Goal: Ask a question: Seek information or help from site administrators or community

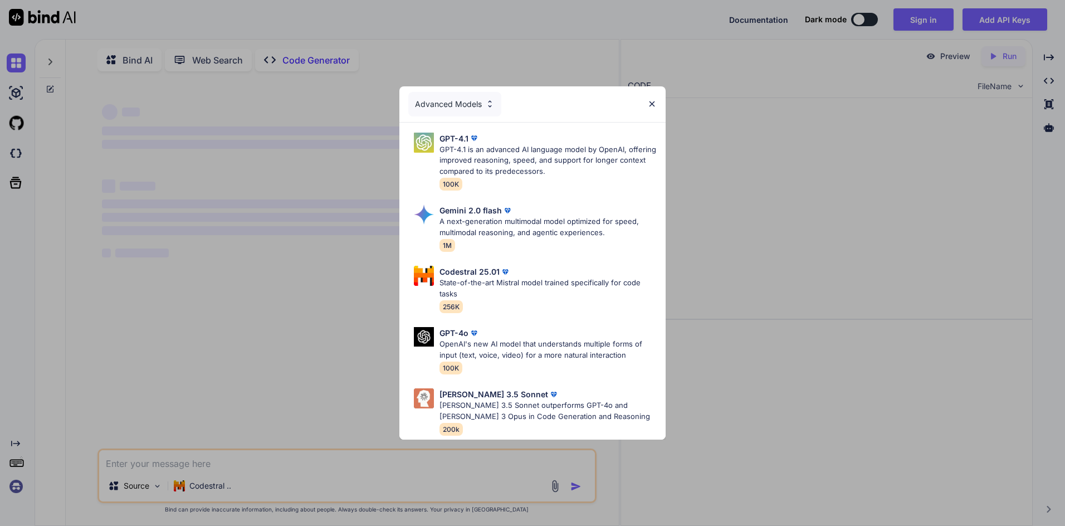
click at [652, 99] on img at bounding box center [651, 103] width 9 height 9
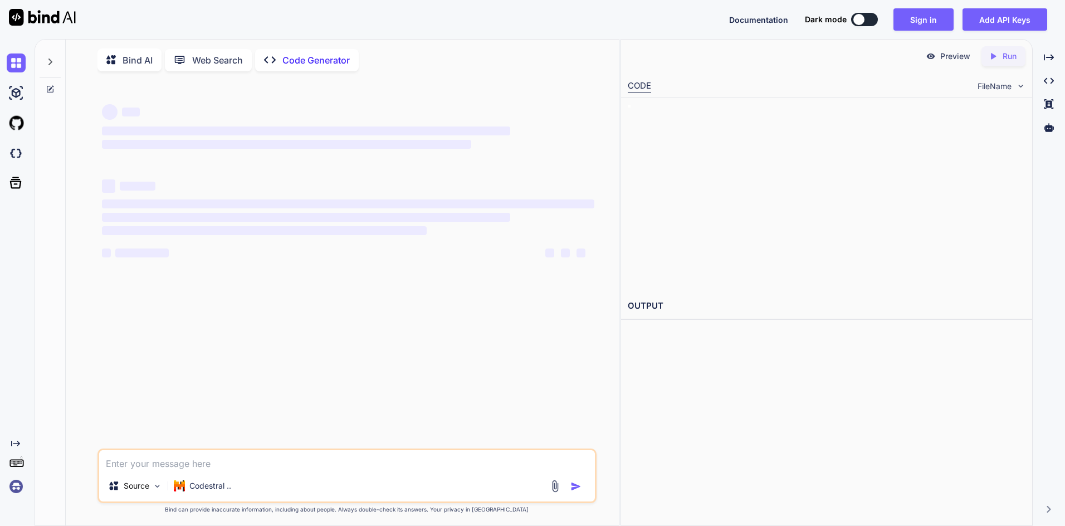
type textarea "x"
click at [350, 459] on textarea at bounding box center [347, 460] width 496 height 20
type textarea "g"
type textarea "x"
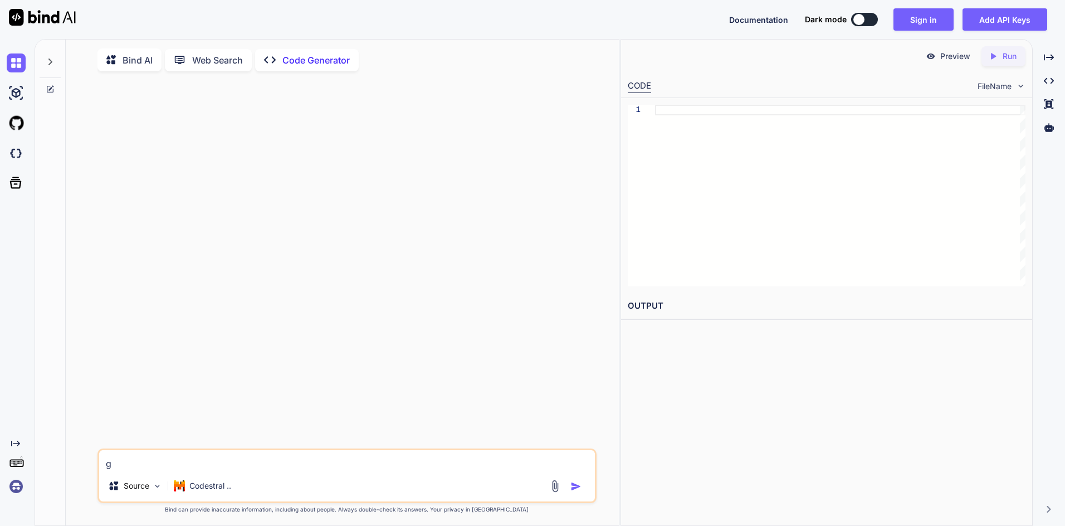
type textarea "gr"
type textarea "x"
type textarea "gro"
type textarea "x"
type textarea "grou"
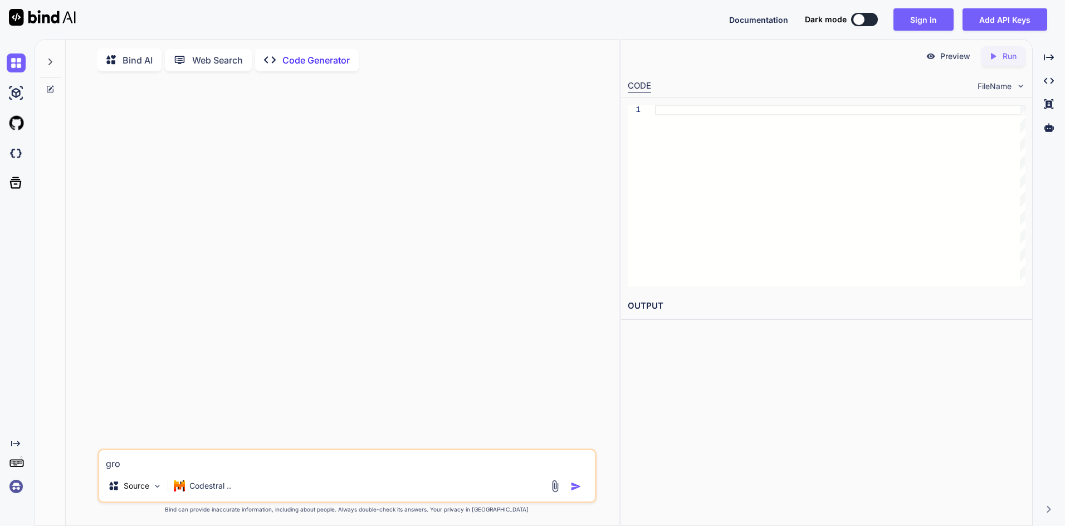
type textarea "x"
type textarea "gro"
type textarea "x"
type textarea "gr"
type textarea "x"
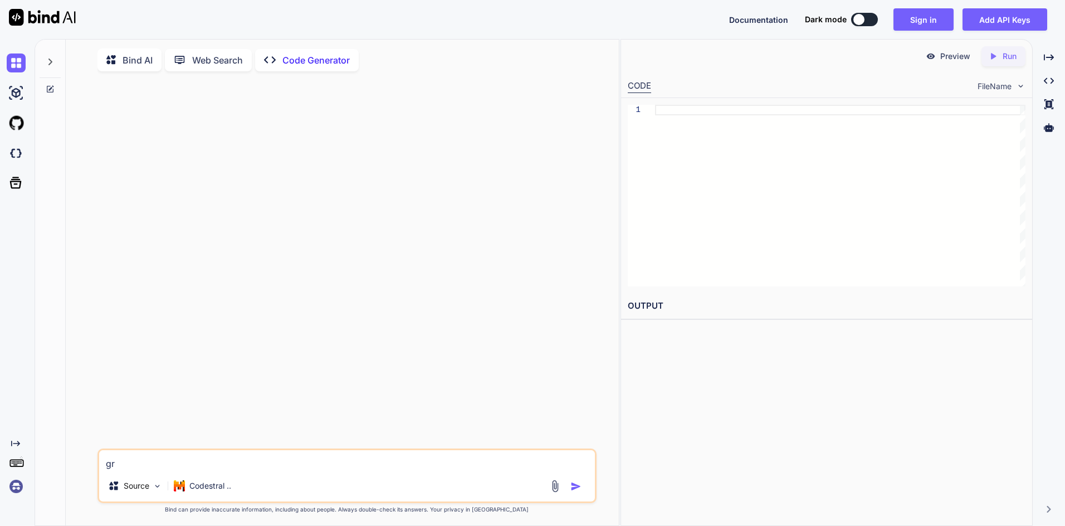
type textarea "g"
type textarea "x"
type textarea "i"
type textarea "x"
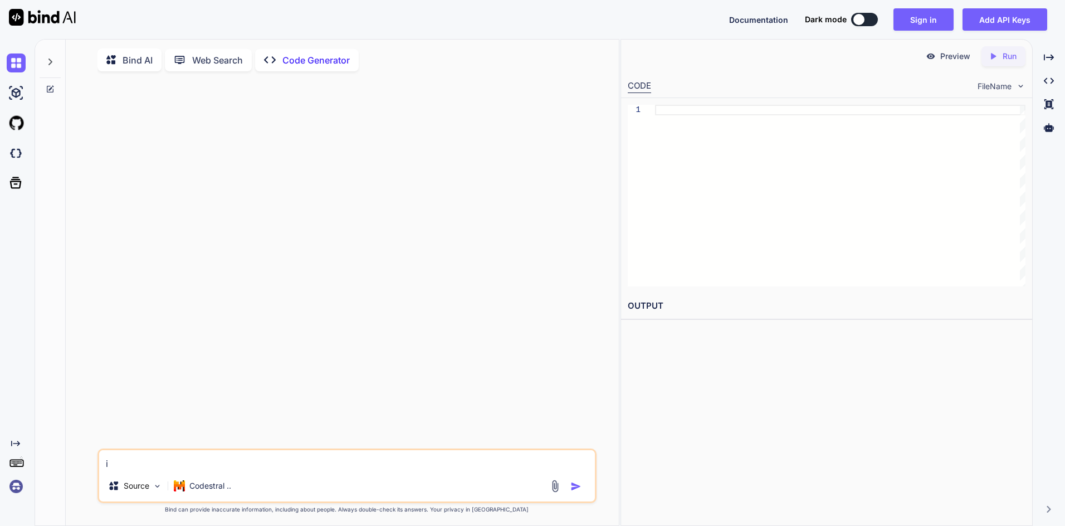
type textarea "in"
type textarea "x"
type textarea "in"
type textarea "x"
type textarea "in p"
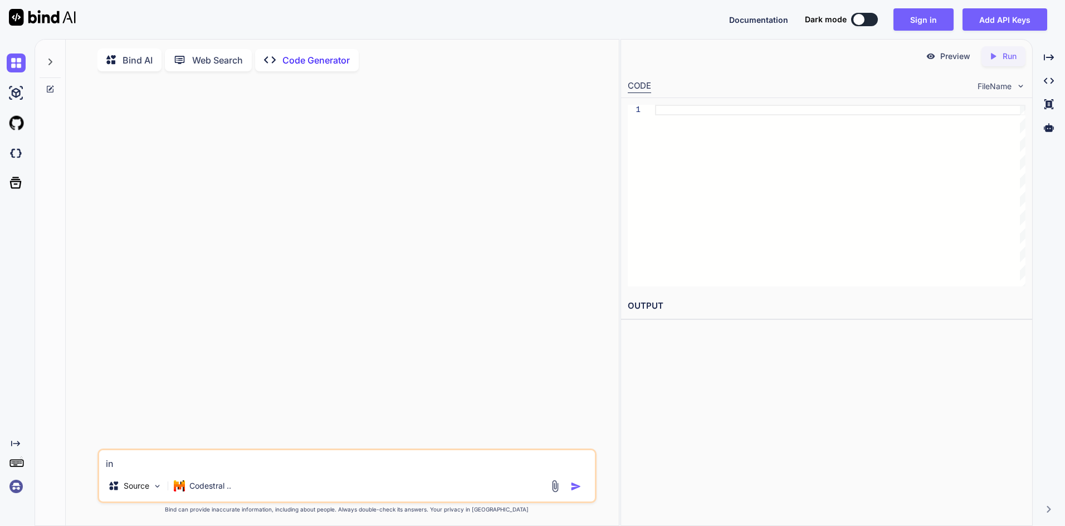
type textarea "x"
type textarea "in py"
type textarea "x"
type textarea "in pyt"
type textarea "x"
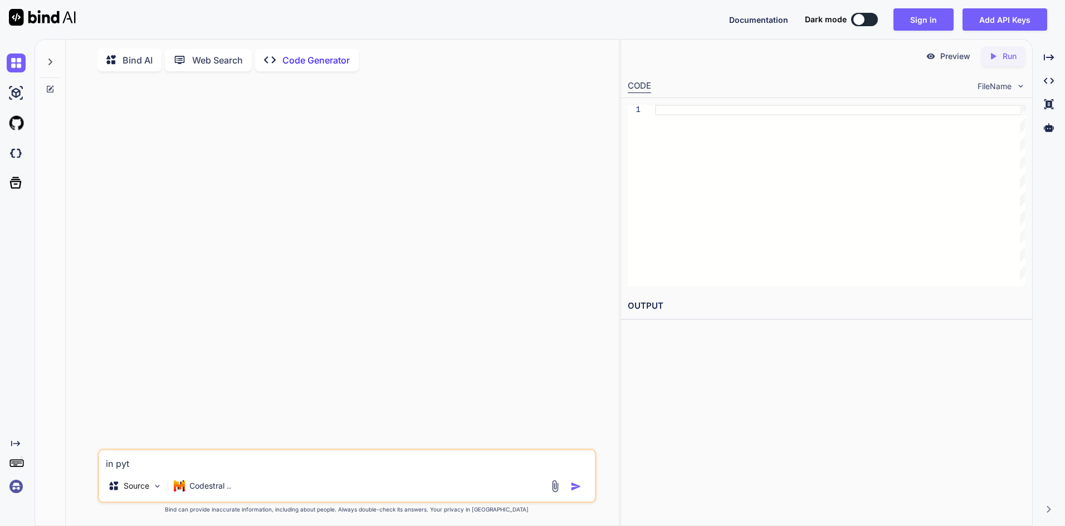
type textarea "in pyth"
type textarea "x"
type textarea "in pytho"
type textarea "x"
type textarea "in python"
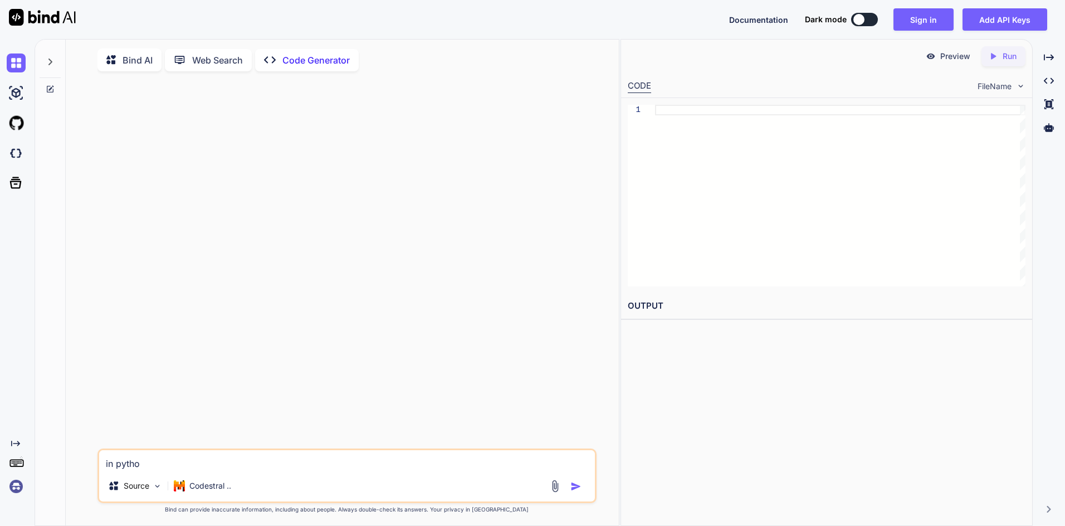
type textarea "x"
type textarea "in python"
type textarea "x"
type textarea "in python g"
type textarea "x"
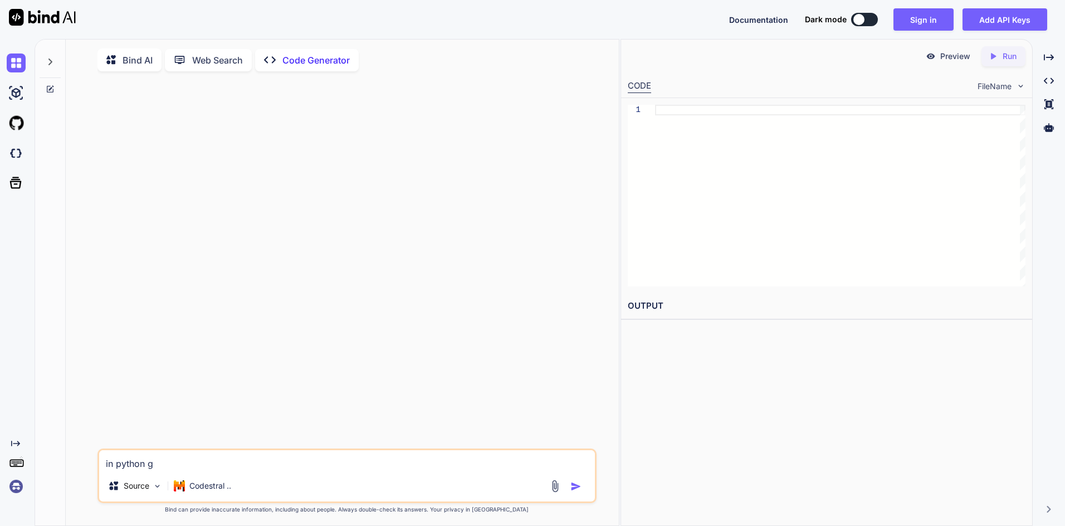
type textarea "in python gr"
type textarea "x"
type textarea "in python gro"
type textarea "x"
type textarea "in python grou"
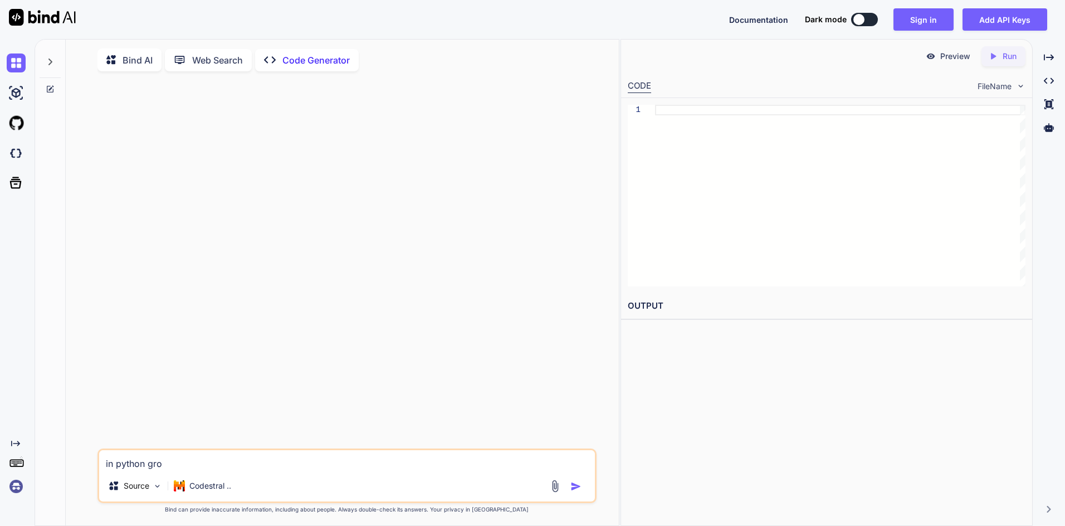
type textarea "x"
type textarea "in python group"
type textarea "x"
type textarea "in python group"
type textarea "x"
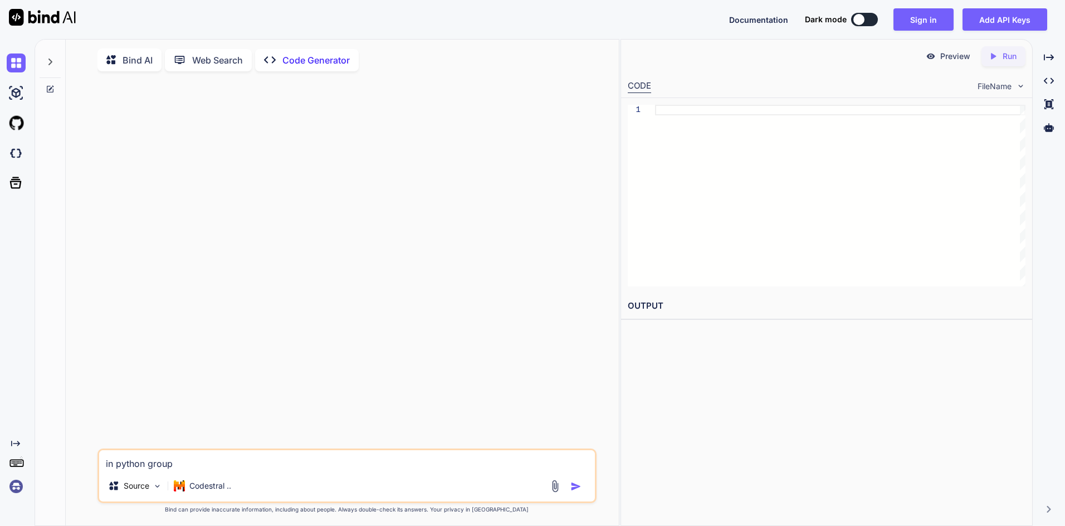
type textarea "in python group b"
type textarea "x"
type textarea "in python group by"
type textarea "x"
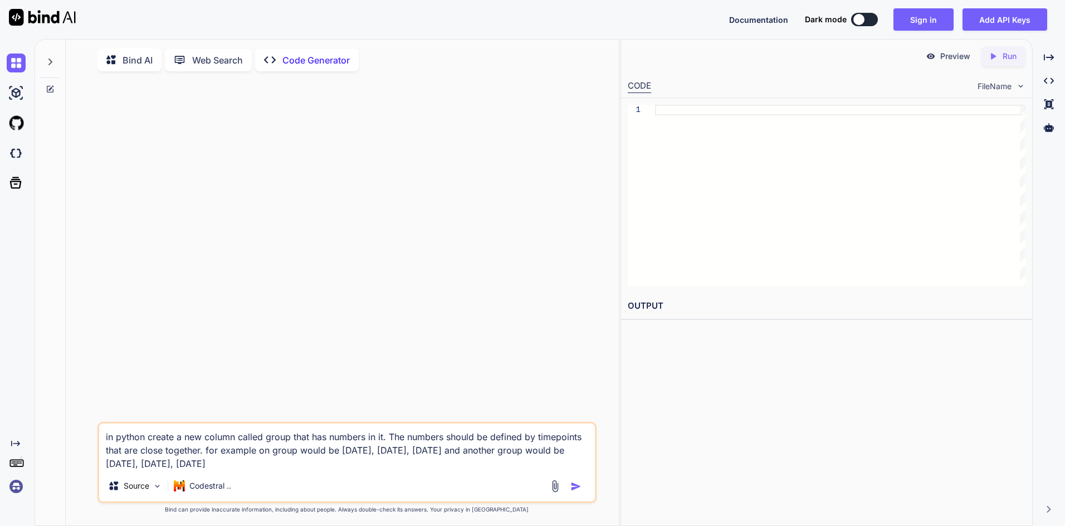
type textarea "in python create a new column called group that has numbers in it. The numbers …"
click at [585, 489] on button "button" at bounding box center [578, 486] width 16 height 11
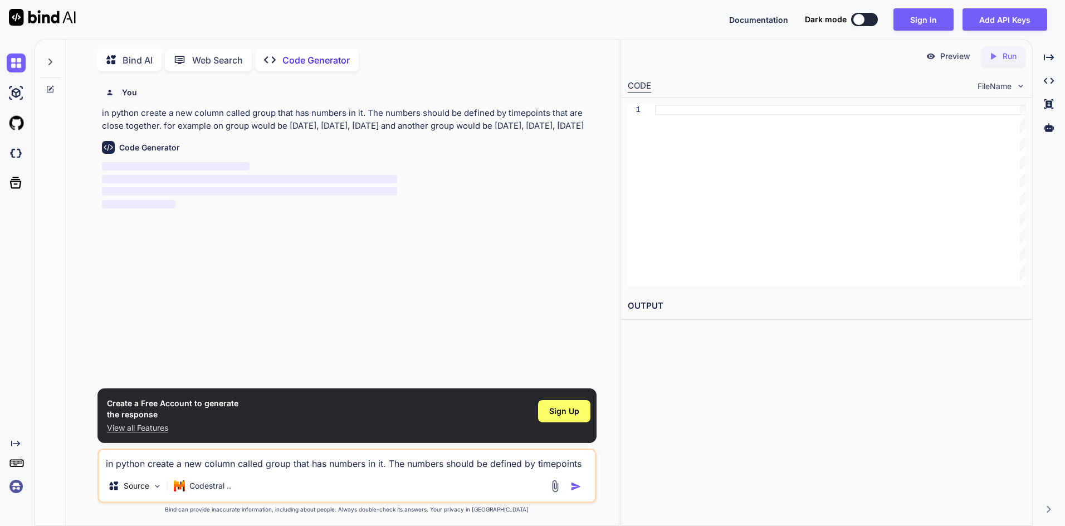
scroll to position [4, 0]
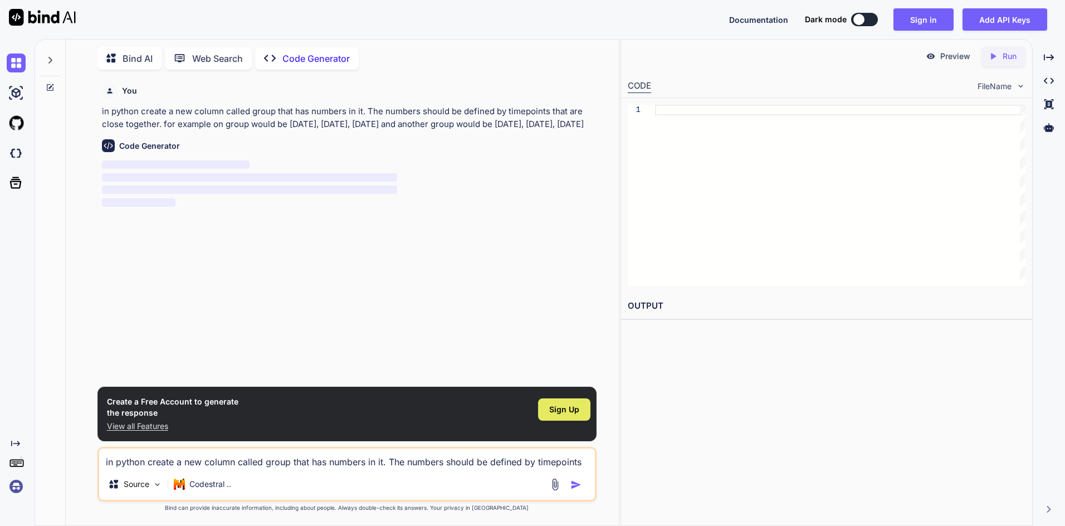
click at [586, 411] on div "Sign Up" at bounding box center [564, 409] width 52 height 22
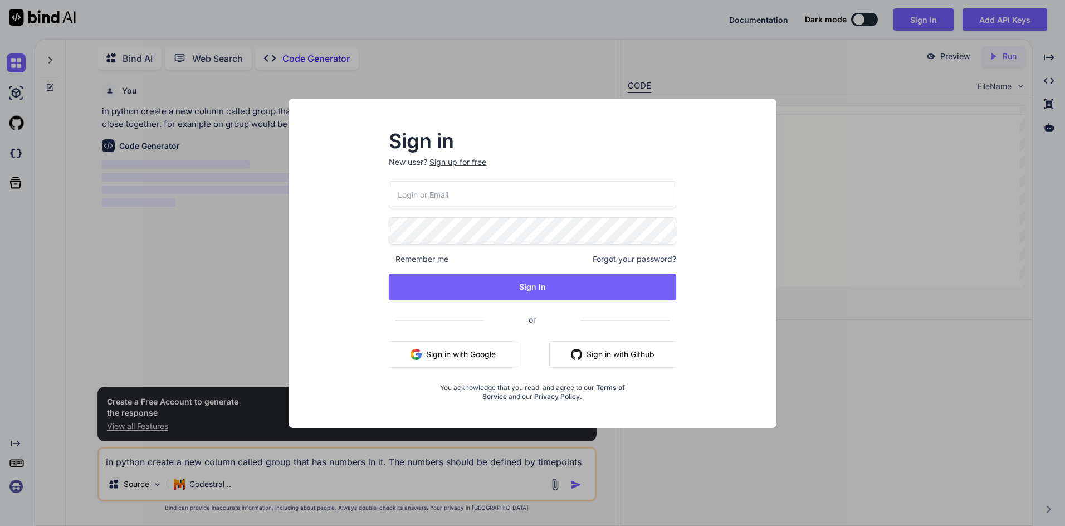
click at [428, 204] on input "email" at bounding box center [532, 194] width 287 height 27
click at [252, 244] on div "Sign in New user? Sign up for free Remember me Forgot your password? Sign In or…" at bounding box center [532, 263] width 1065 height 526
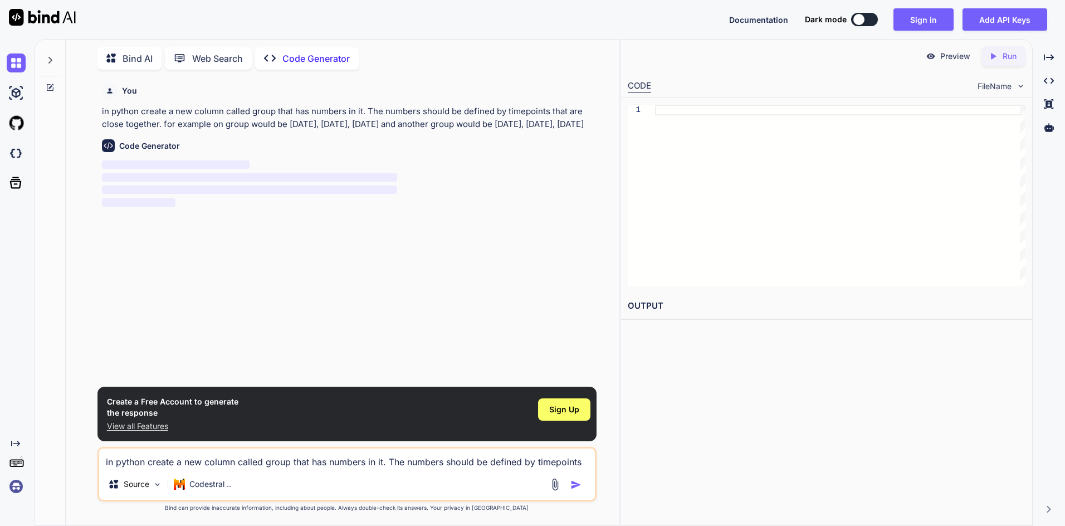
click at [225, 194] on span "‌" at bounding box center [249, 189] width 295 height 8
click at [133, 130] on p "in python create a new column called group that has numbers in it. The numbers …" at bounding box center [348, 117] width 492 height 25
drag, startPoint x: 212, startPoint y: 131, endPoint x: 94, endPoint y: 109, distance: 120.7
click at [94, 109] on div "You in python create a new column called group that has numbers in it. The numb…" at bounding box center [347, 302] width 544 height 447
copy p "in python create a new column called group that has numbers in it. The numbers …"
